Goal: Navigation & Orientation: Find specific page/section

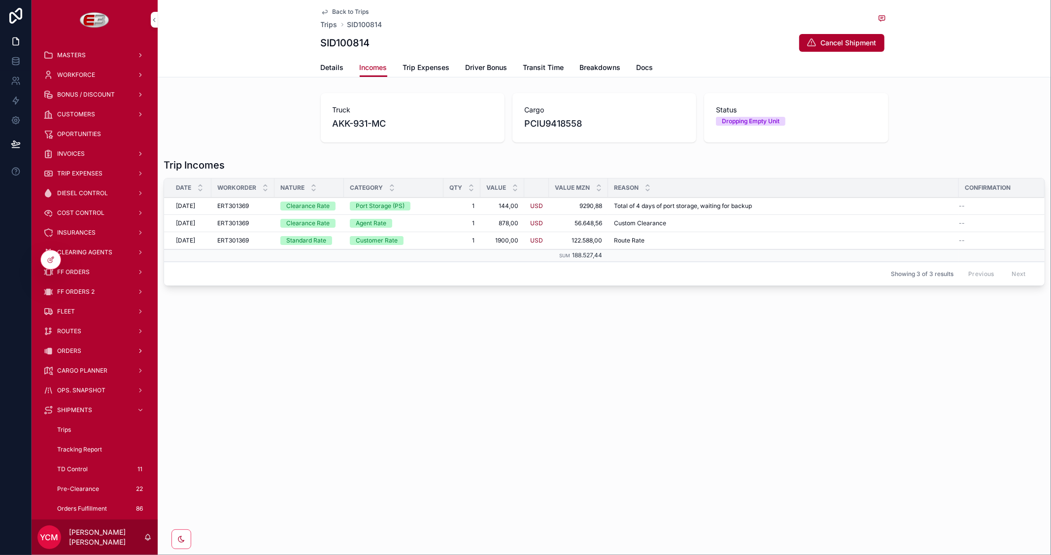
click at [72, 346] on div "ORDERS" at bounding box center [94, 351] width 102 height 16
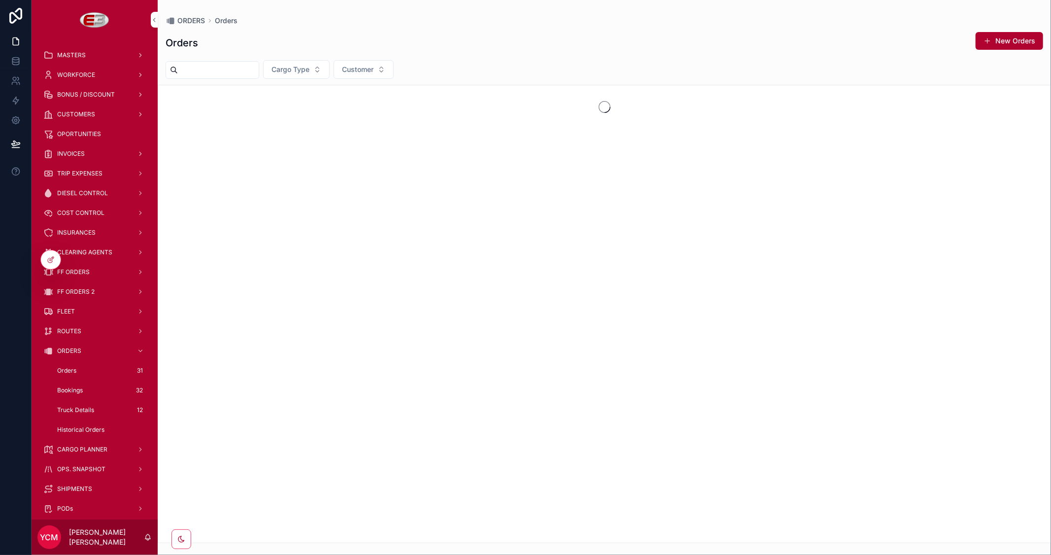
click at [72, 370] on span "Orders" at bounding box center [66, 371] width 19 height 8
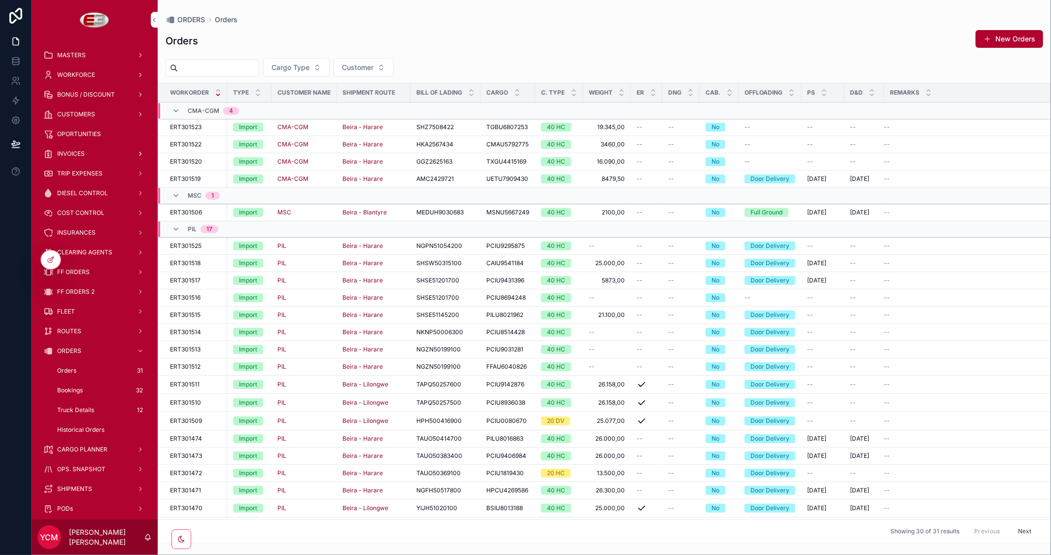
click at [76, 152] on span "INVOICES" at bounding box center [71, 154] width 28 height 8
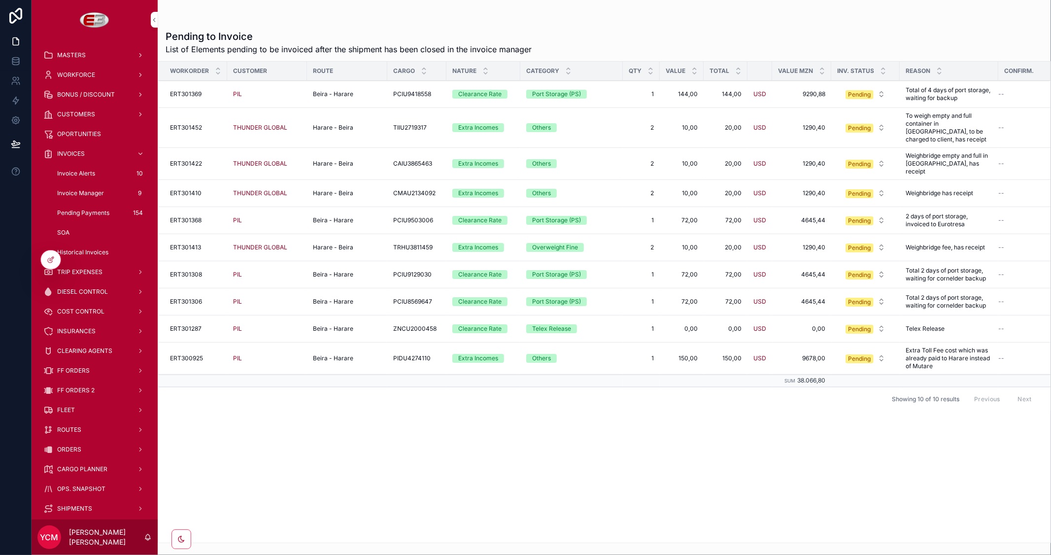
click at [76, 191] on span "Invoice Manager" at bounding box center [80, 193] width 47 height 8
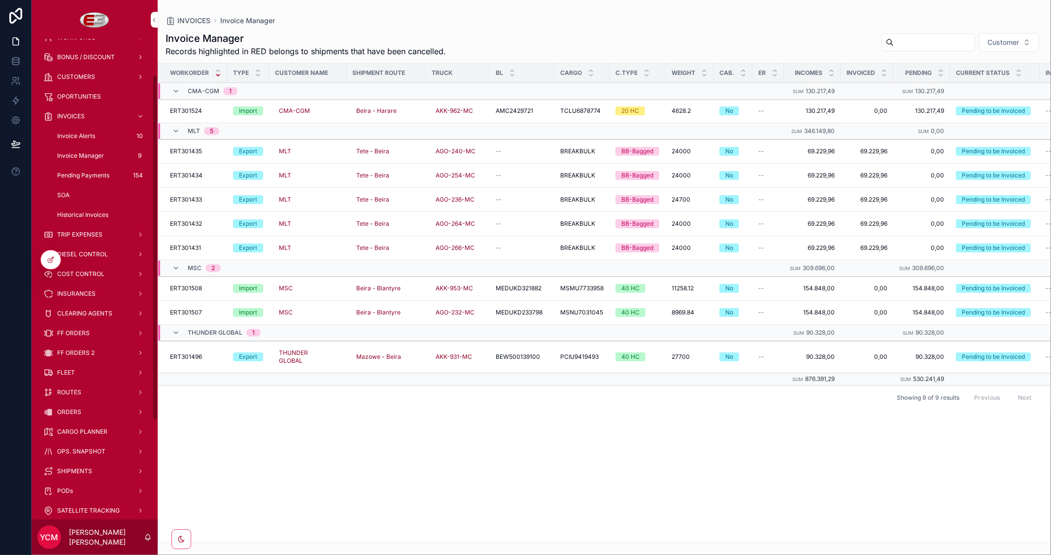
scroll to position [55, 0]
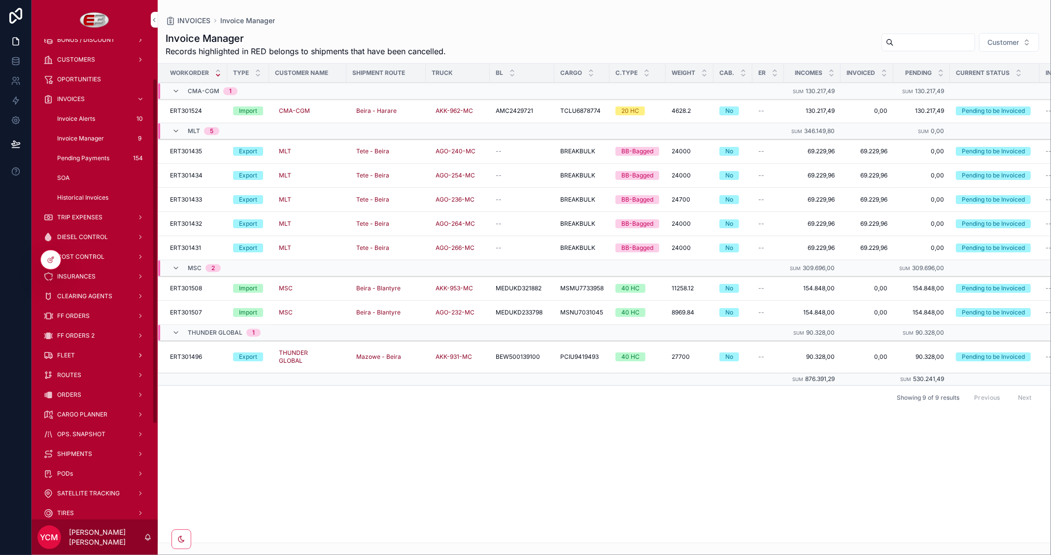
click at [76, 351] on div "FLEET" at bounding box center [94, 355] width 102 height 16
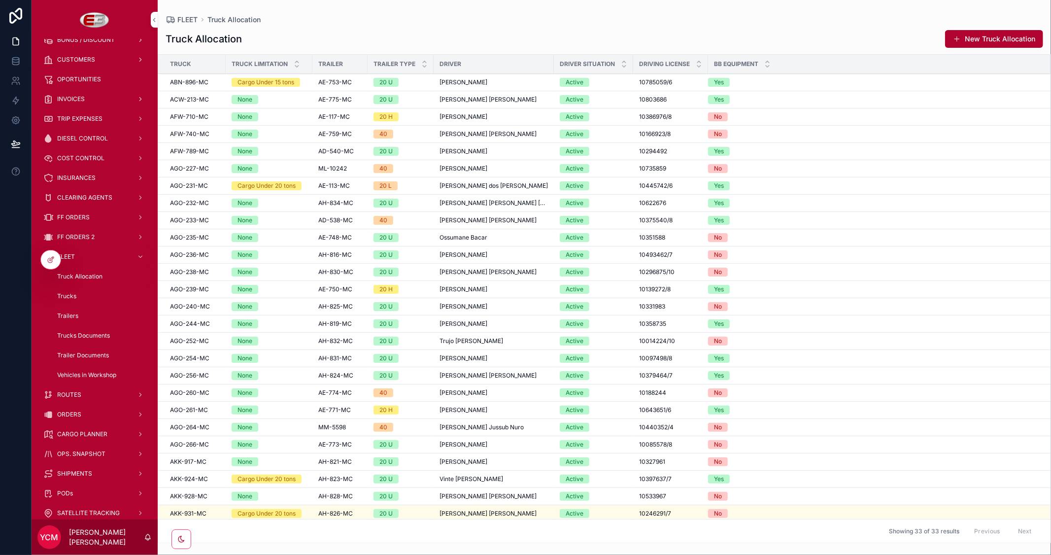
click at [72, 276] on span "Truck Allocation" at bounding box center [79, 276] width 45 height 8
click at [69, 295] on span "Trucks" at bounding box center [66, 296] width 19 height 8
